Goal: Task Accomplishment & Management: Complete application form

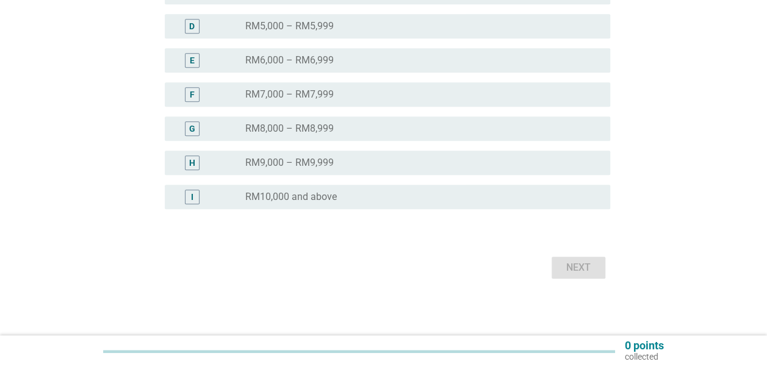
scroll to position [328, 0]
click at [329, 164] on label "RM9,000 – RM9,999" at bounding box center [289, 161] width 88 height 12
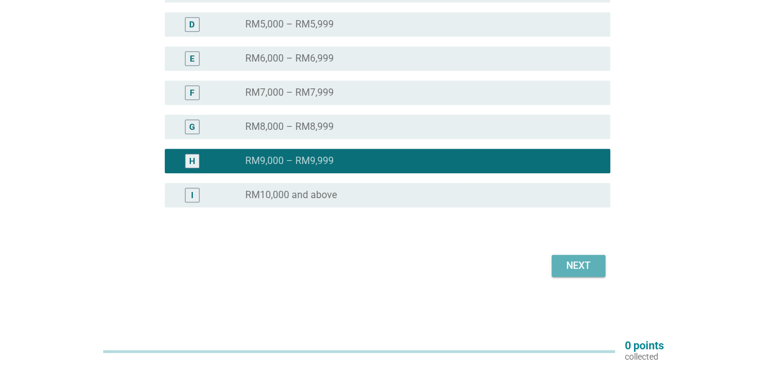
click at [582, 263] on div "Next" at bounding box center [578, 266] width 34 height 15
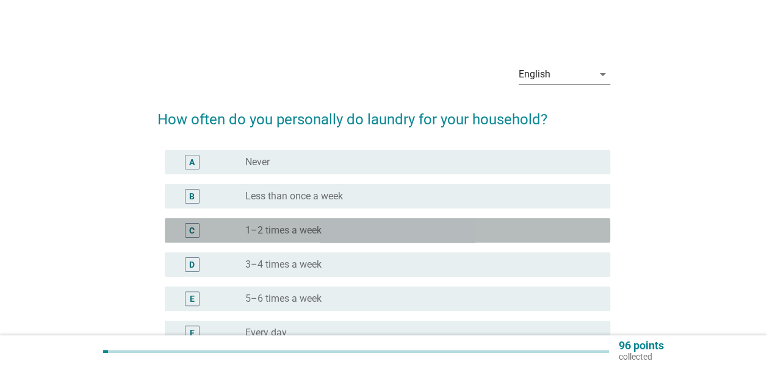
click at [337, 228] on div "radio_button_unchecked 1–2 times a week" at bounding box center [417, 230] width 345 height 12
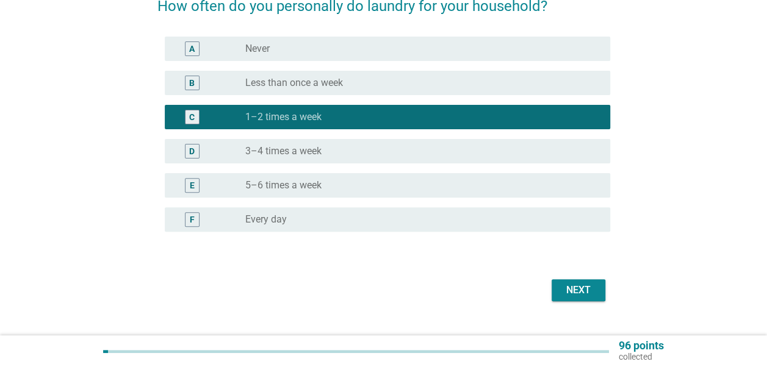
scroll to position [138, 0]
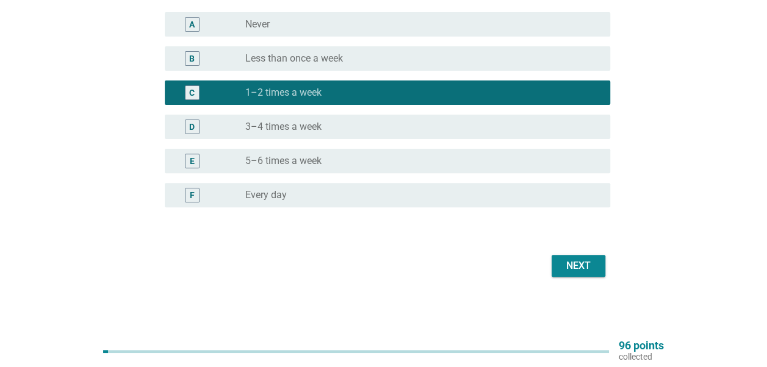
click at [548, 256] on div "Next" at bounding box center [383, 265] width 452 height 29
click at [553, 260] on button "Next" at bounding box center [578, 266] width 54 height 22
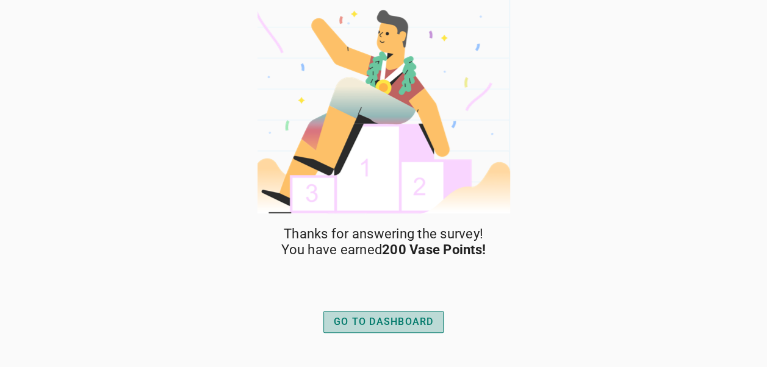
click at [415, 317] on div "GO TO DASHBOARD" at bounding box center [384, 322] width 100 height 15
